Goal: Task Accomplishment & Management: Complete application form

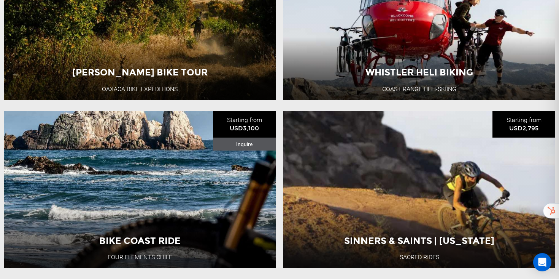
scroll to position [534, 0]
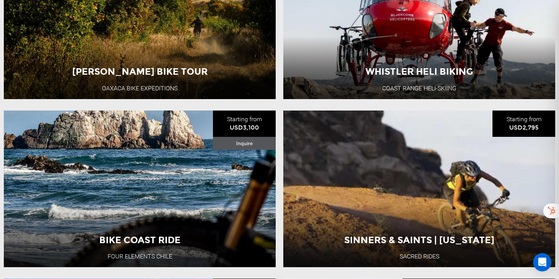
click at [132, 138] on span "Bike Coast Ride" at bounding box center [139, 132] width 81 height 11
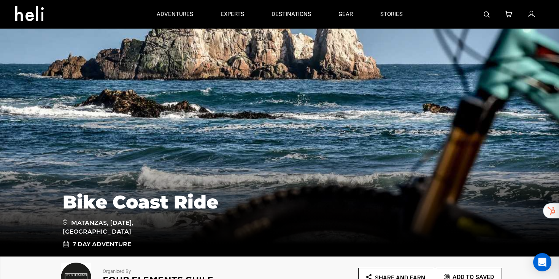
click at [23, 14] on icon at bounding box center [32, 11] width 34 height 12
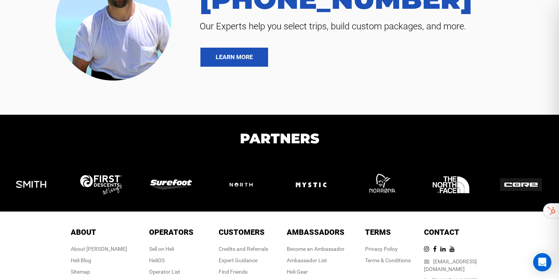
scroll to position [1663, 0]
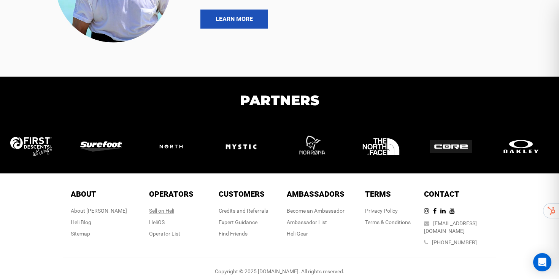
click at [167, 212] on div "Sell on Heli" at bounding box center [171, 211] width 45 height 8
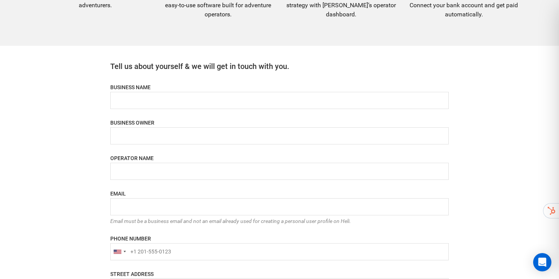
scroll to position [329, 0]
click at [146, 94] on input "name" at bounding box center [279, 99] width 339 height 17
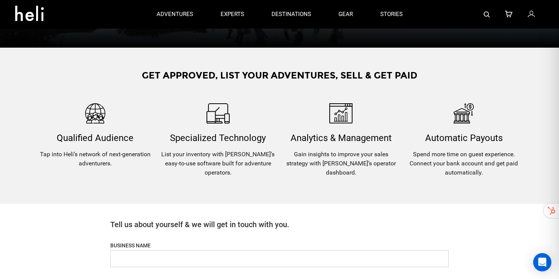
scroll to position [0, 0]
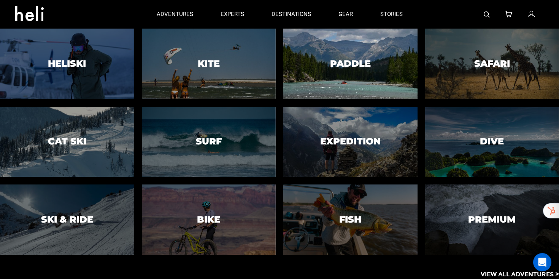
click at [331, 78] on div at bounding box center [350, 64] width 137 height 72
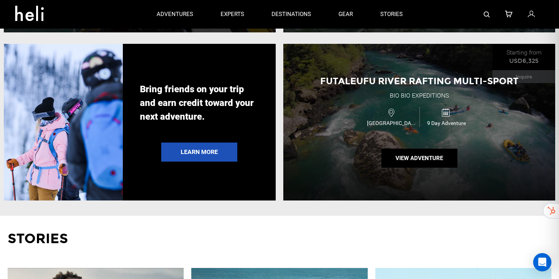
scroll to position [1423, 0]
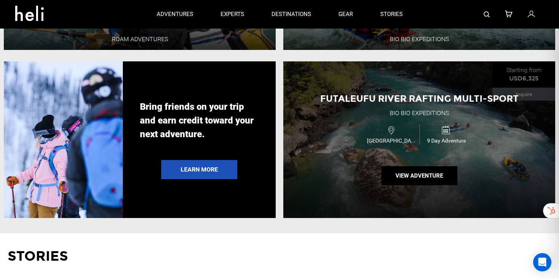
click at [358, 148] on div "Futaleufu River Rafting Multi-Sport Bio Bio Expeditions Chile 9 Day Adventure V…" at bounding box center [420, 139] width 272 height 157
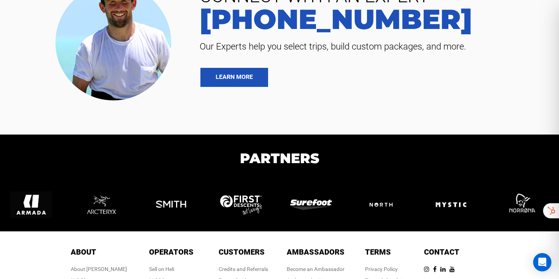
scroll to position [5314, 0]
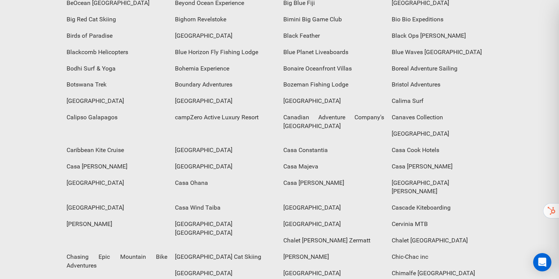
scroll to position [475, 0]
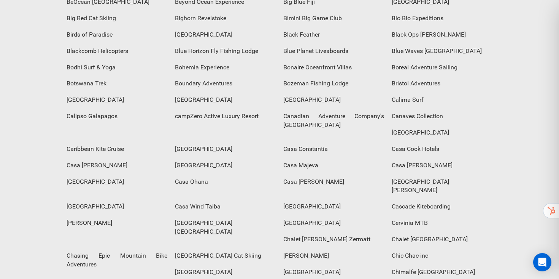
click at [201, 174] on div "Casa Ohana" at bounding box center [225, 182] width 108 height 16
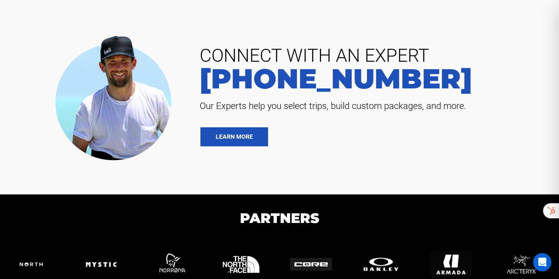
scroll to position [566, 0]
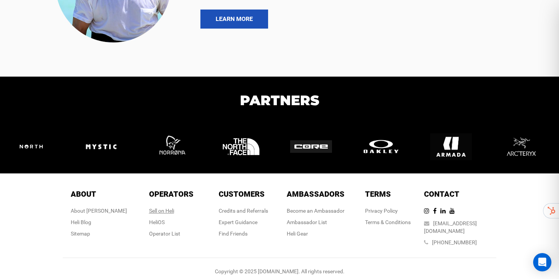
click at [165, 209] on div "Sell on Heli" at bounding box center [171, 211] width 45 height 8
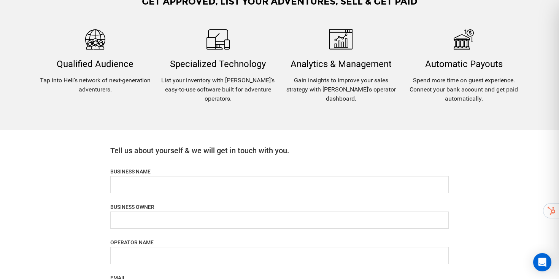
scroll to position [270, 0]
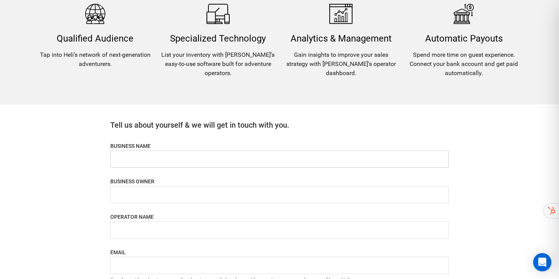
click at [159, 162] on input "name" at bounding box center [279, 158] width 339 height 17
type input "Adventure LIfe"
type input "[PERSON_NAME]"
type input "Adventure Life"
type input "[PERSON_NAME][EMAIL_ADDRESS][DOMAIN_NAME]"
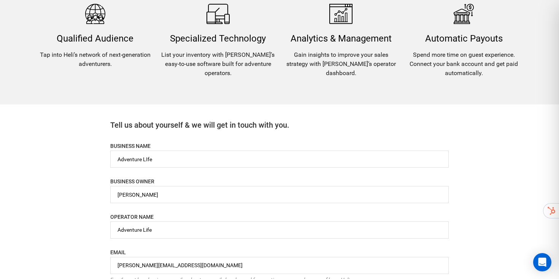
click at [70, 141] on div "Become a heli operator If you and your business offer adventure experiences, yo…" at bounding box center [279, 173] width 559 height 886
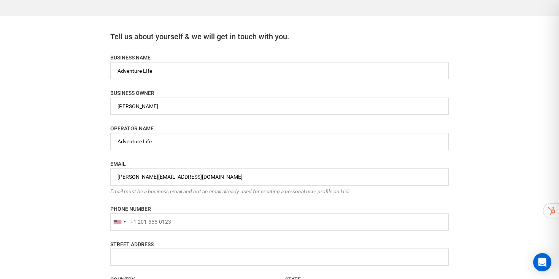
scroll to position [362, 0]
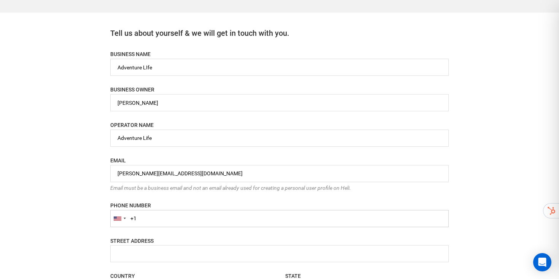
click at [160, 221] on input "+1" at bounding box center [279, 218] width 339 height 17
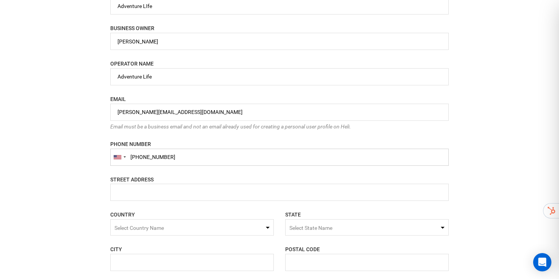
scroll to position [455, 0]
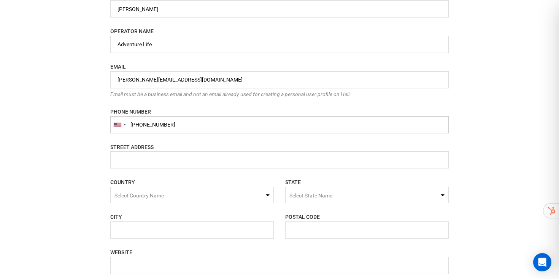
type input "[PHONE_NUMBER]"
click at [158, 158] on input "name" at bounding box center [279, 159] width 339 height 17
type input "[STREET_ADDRESS]"
type input "Santa [PERSON_NAME]"
type input "93101"
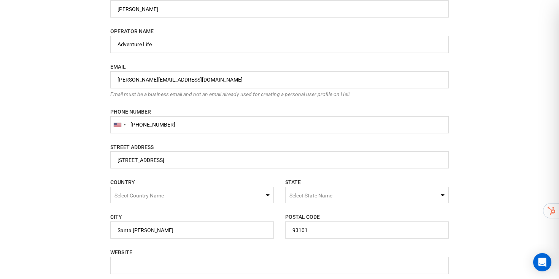
click at [197, 198] on span "Select Country Name" at bounding box center [192, 194] width 164 height 16
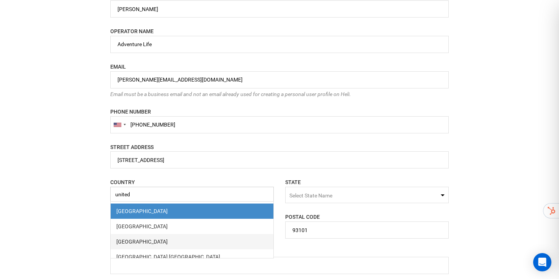
type input "united"
click at [124, 241] on div "[GEOGRAPHIC_DATA]" at bounding box center [191, 242] width 151 height 8
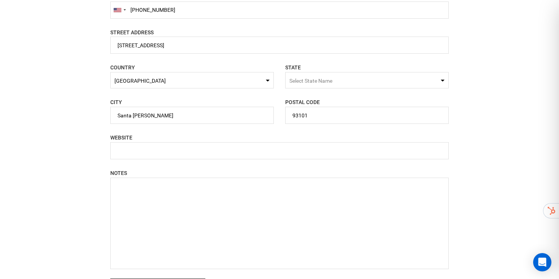
scroll to position [576, 0]
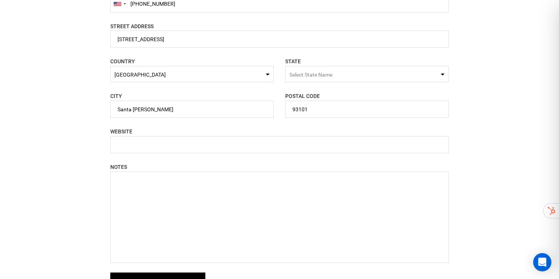
click at [301, 76] on span "Select State Name" at bounding box center [311, 75] width 43 height 6
click at [307, 109] on span "[US_STATE]" at bounding box center [367, 104] width 163 height 15
click at [217, 148] on input "text" at bounding box center [279, 144] width 339 height 17
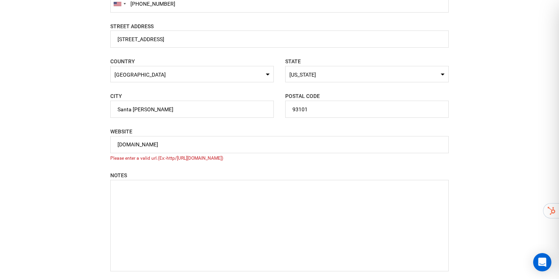
click at [273, 154] on div "WEBSITE [DOMAIN_NAME] Please enter a valid url.(Ex:-http/[URL][DOMAIN_NAME])" at bounding box center [279, 144] width 339 height 34
drag, startPoint x: 186, startPoint y: 148, endPoint x: 62, endPoint y: 139, distance: 124.5
paste input "[URL][DOMAIN_NAME]"
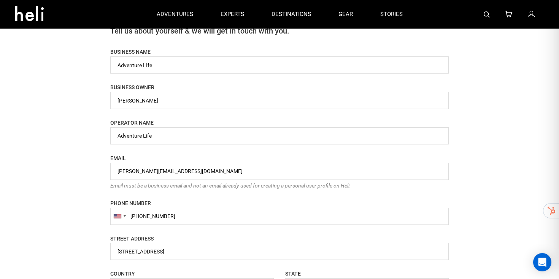
scroll to position [349, 0]
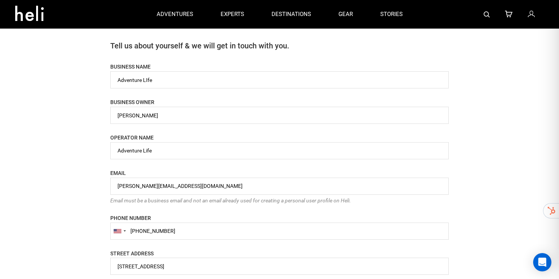
type input "[URL][DOMAIN_NAME]"
drag, startPoint x: 143, startPoint y: 78, endPoint x: 205, endPoint y: 77, distance: 62.4
click at [205, 78] on input "name" at bounding box center [279, 79] width 339 height 17
type input "Adventure International"
click at [53, 179] on div "Become a heli operator If you and your business offer adventure experiences, yo…" at bounding box center [279, 94] width 559 height 886
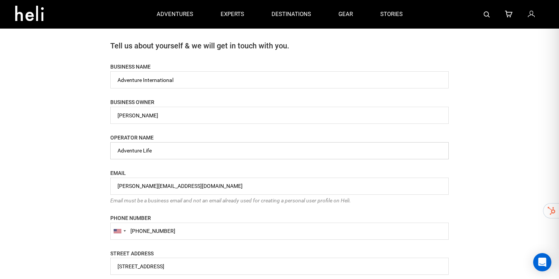
drag, startPoint x: 143, startPoint y: 152, endPoint x: 195, endPoint y: 150, distance: 52.6
click at [195, 151] on input "name" at bounding box center [279, 150] width 339 height 17
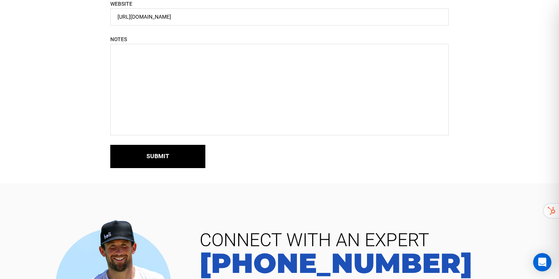
scroll to position [704, 0]
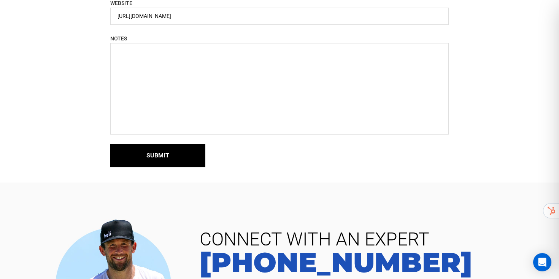
type input "Adventure International and Luxe Surf"
click at [178, 68] on textarea at bounding box center [279, 88] width 339 height 91
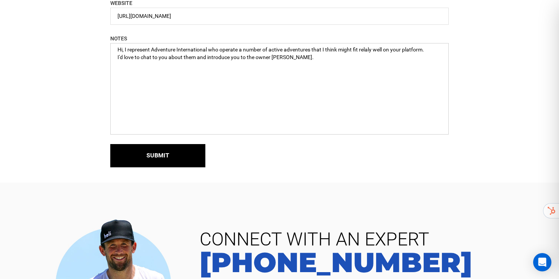
click at [366, 50] on textarea "Hi, I represent Adventure International who operate a number of active adventur…" at bounding box center [279, 88] width 339 height 91
click at [309, 61] on textarea "Hi, I represent Adventure International who operate a number of active adventur…" at bounding box center [279, 88] width 339 height 91
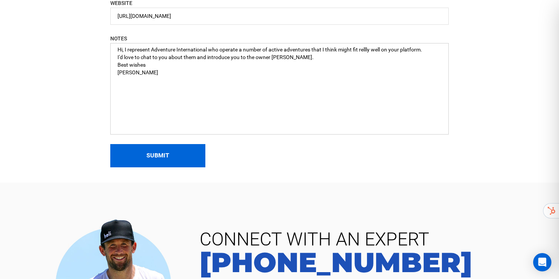
type textarea "Hi, I represent Adventure International who operate a number of active adventur…"
click at [159, 166] on button "Submit" at bounding box center [157, 155] width 95 height 23
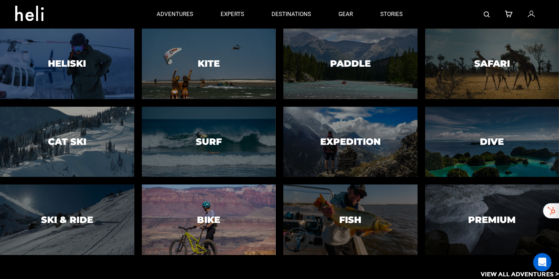
click at [199, 220] on h3 "Bike" at bounding box center [208, 220] width 23 height 10
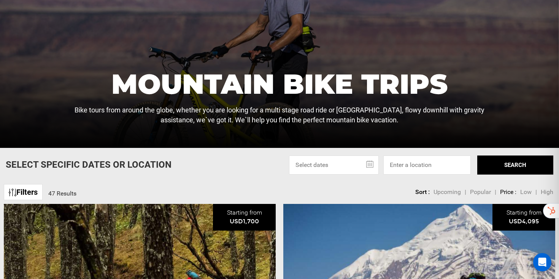
scroll to position [105, 0]
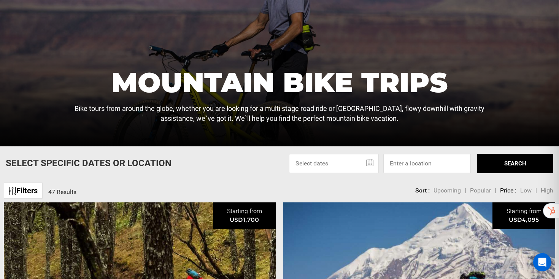
click at [373, 165] on input "text" at bounding box center [334, 163] width 90 height 19
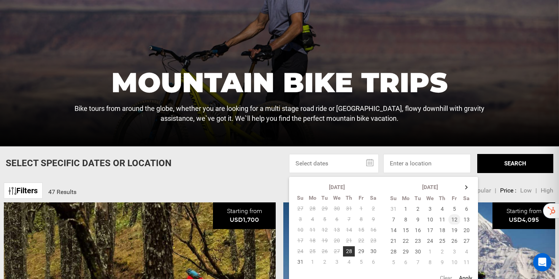
click at [456, 220] on td "12" at bounding box center [455, 219] width 12 height 11
click at [456, 228] on td "19" at bounding box center [455, 230] width 12 height 11
click at [509, 161] on button "SEARCH" at bounding box center [516, 163] width 76 height 19
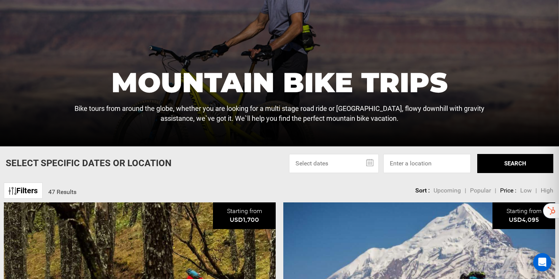
click at [443, 190] on span "Upcoming" at bounding box center [447, 189] width 27 height 7
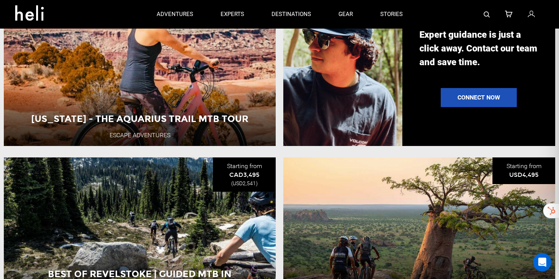
scroll to position [719, 0]
